Goal: Information Seeking & Learning: Learn about a topic

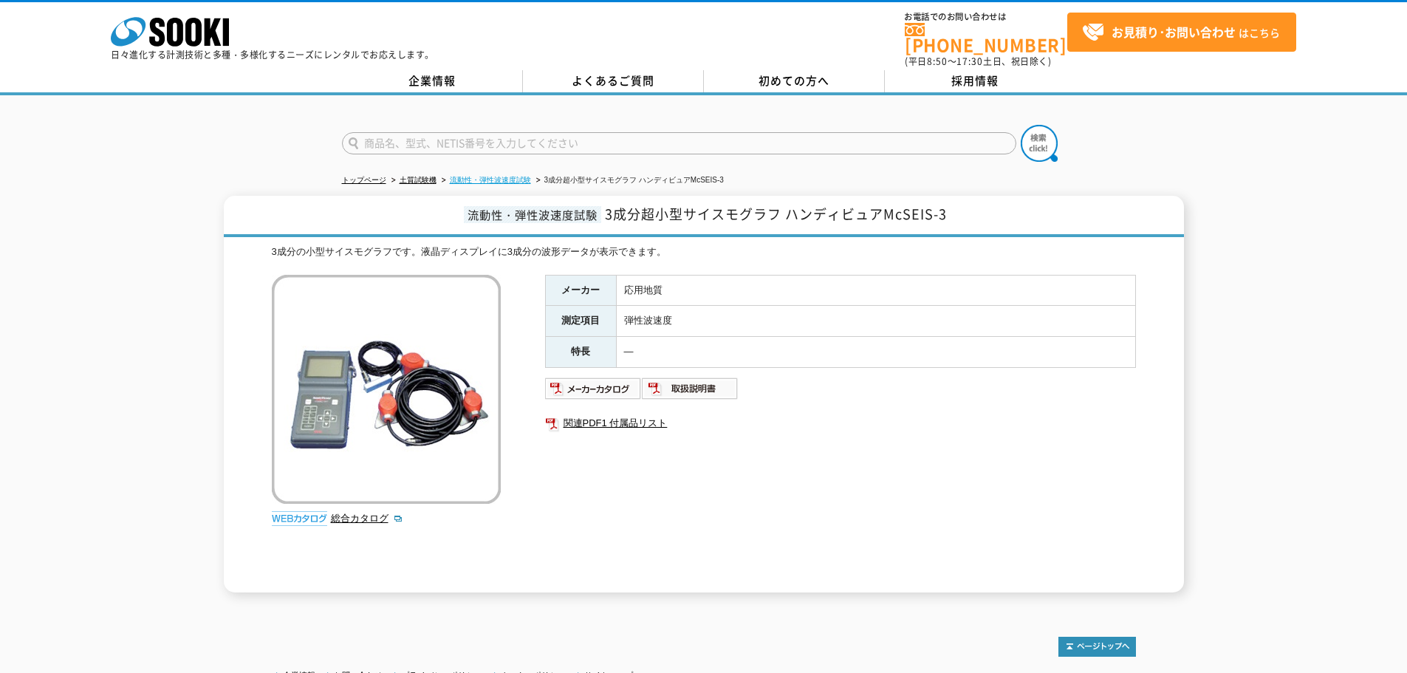
click at [504, 176] on link "流動性・弾性波速度試験" at bounding box center [490, 180] width 81 height 8
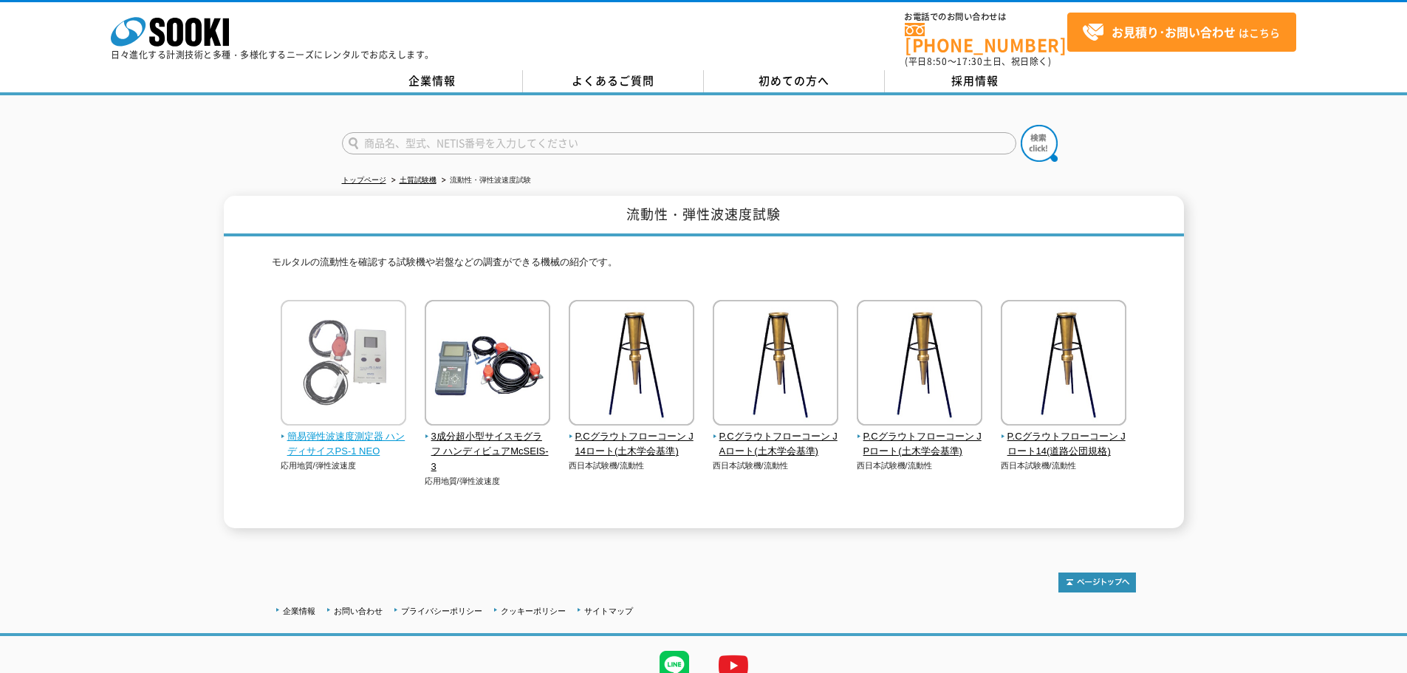
click at [357, 434] on span "簡易弾性波速度測定器 ハンディサイスPS-1 NEO" at bounding box center [344, 444] width 126 height 31
